Goal: Transaction & Acquisition: Obtain resource

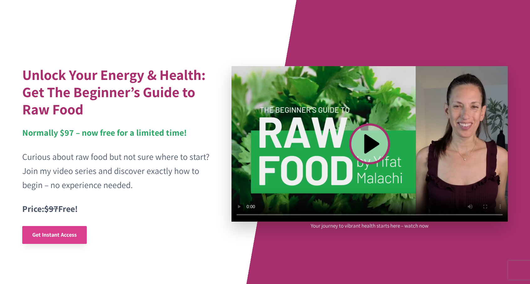
click at [58, 233] on span "Get Instant Access" at bounding box center [54, 234] width 45 height 7
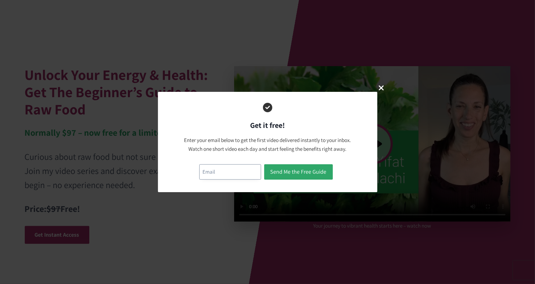
click at [206, 169] on input "email" at bounding box center [230, 171] width 62 height 15
type input "annsyogaspace@gmail.com"
click at [295, 171] on button "Send Me the Free Guide" at bounding box center [298, 171] width 69 height 15
